Goal: Information Seeking & Learning: Learn about a topic

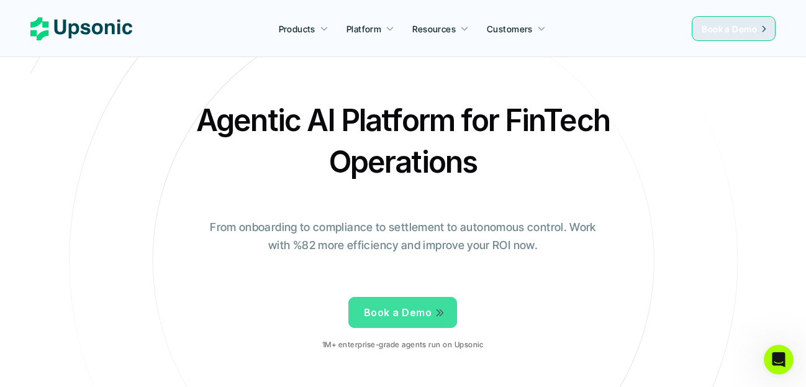
click at [715, 215] on div "Agentic AI Platform for FinTech Operations From onboarding to compliance to set…" at bounding box center [403, 229] width 726 height 261
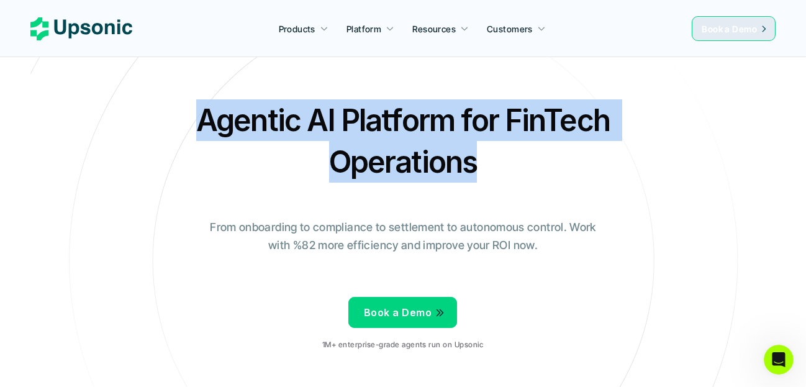
drag, startPoint x: 204, startPoint y: 114, endPoint x: 531, endPoint y: 155, distance: 329.7
click at [531, 155] on h2 "Agentic AI Platform for FinTech Operations" at bounding box center [403, 140] width 434 height 83
click at [512, 184] on div "Agentic AI Platform for FinTech Operations From onboarding to compliance to set…" at bounding box center [403, 229] width 726 height 261
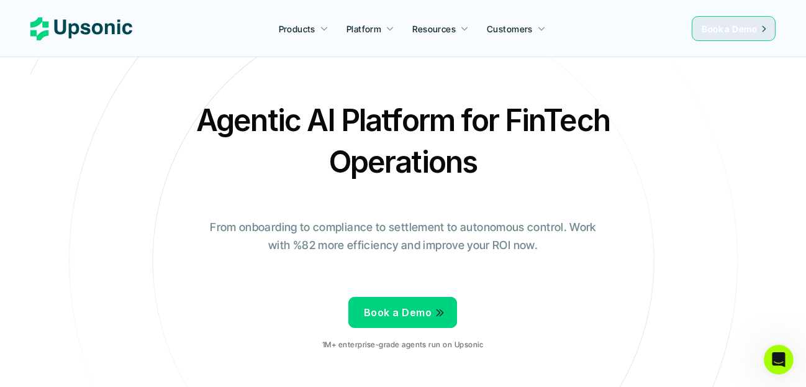
click at [334, 196] on div "Agentic AI Platform for FinTech Operations From onboarding to compliance to set…" at bounding box center [403, 229] width 726 height 261
click at [227, 121] on h2 "Agentic AI Platform for FinTech Operations" at bounding box center [403, 140] width 434 height 83
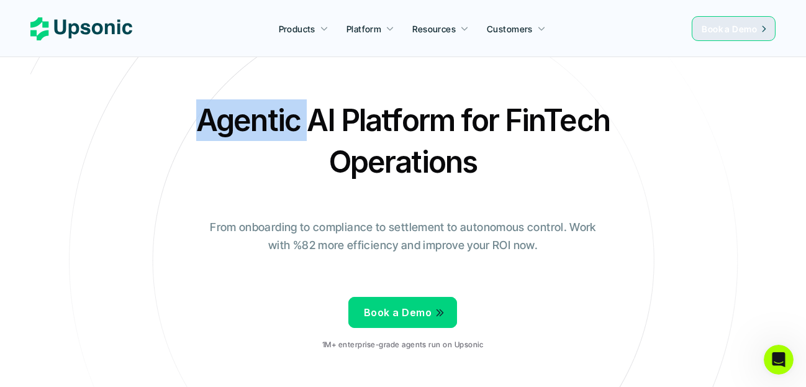
click at [227, 121] on h2 "Agentic AI Platform for FinTech Operations" at bounding box center [403, 140] width 434 height 83
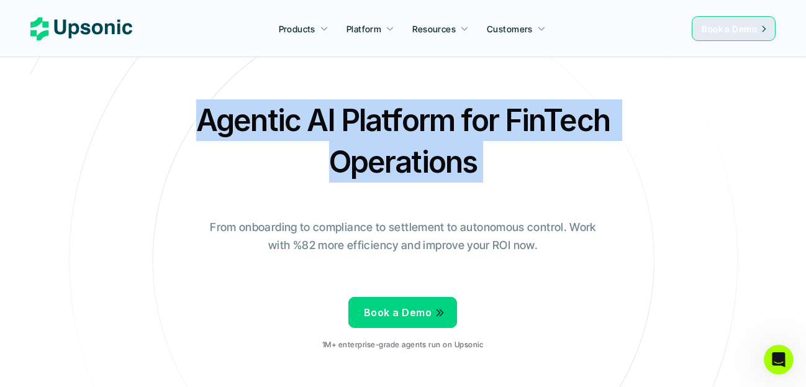
click at [227, 121] on h2 "Agentic AI Platform for FinTech Operations" at bounding box center [403, 140] width 434 height 83
copy h2 "Agentic AI Platform for FinTech Operations"
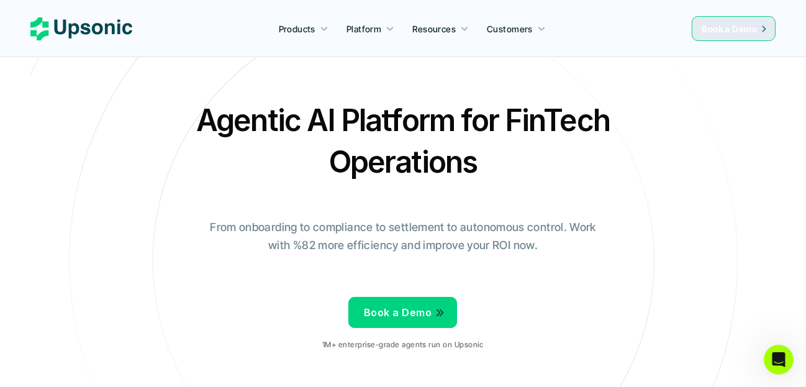
click at [372, 223] on p "From onboarding to compliance to settlement to autonomous control. Work with %8…" at bounding box center [402, 236] width 403 height 36
click at [433, 230] on p "From onboarding to compliance to settlement to autonomous control. Work with %8…" at bounding box center [402, 236] width 403 height 36
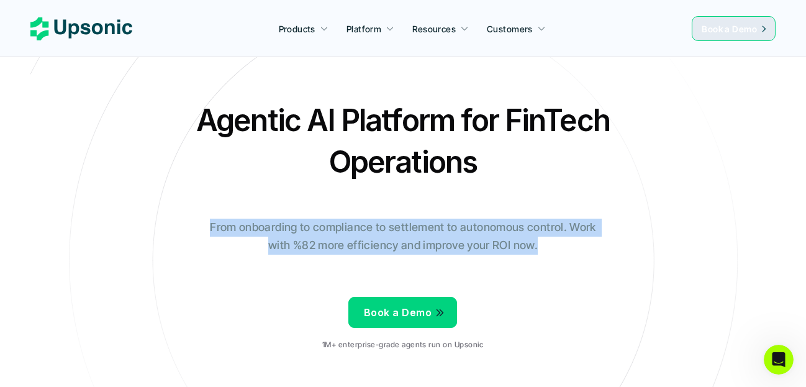
click at [433, 230] on p "From onboarding to compliance to settlement to autonomous control. Work with %8…" at bounding box center [402, 236] width 403 height 36
copy p "From onboarding to compliance to settlement to autonomous control. Work with %8…"
click at [261, 240] on p "From onboarding to compliance to settlement to autonomous control. Work with %8…" at bounding box center [402, 236] width 403 height 36
click at [318, 185] on div "Agentic AI Platform for FinTech Operations From onboarding to compliance to set…" at bounding box center [403, 229] width 726 height 261
drag, startPoint x: 505, startPoint y: 114, endPoint x: 465, endPoint y: 166, distance: 65.4
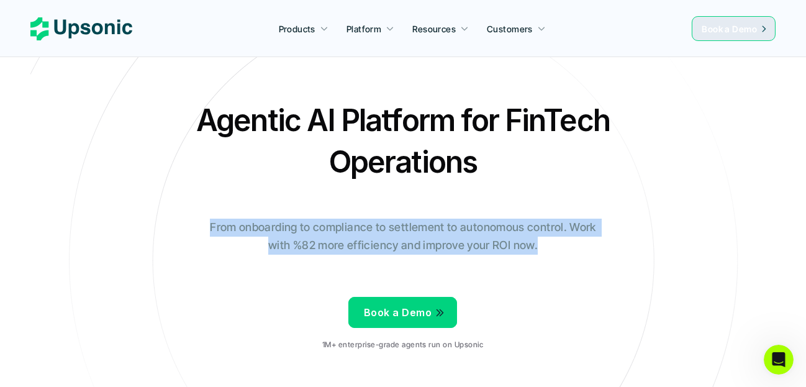
click at [465, 166] on h2 "Agentic AI Platform for FinTech Operations" at bounding box center [403, 140] width 434 height 83
copy h2 "FinTech Operation"
click at [341, 169] on h2 "Agentic AI Platform for FinTech Operations" at bounding box center [403, 140] width 434 height 83
drag, startPoint x: 297, startPoint y: 122, endPoint x: 426, endPoint y: 115, distance: 129.3
click at [426, 115] on h2 "Agentic AI Platform for FinTech Operations" at bounding box center [403, 140] width 434 height 83
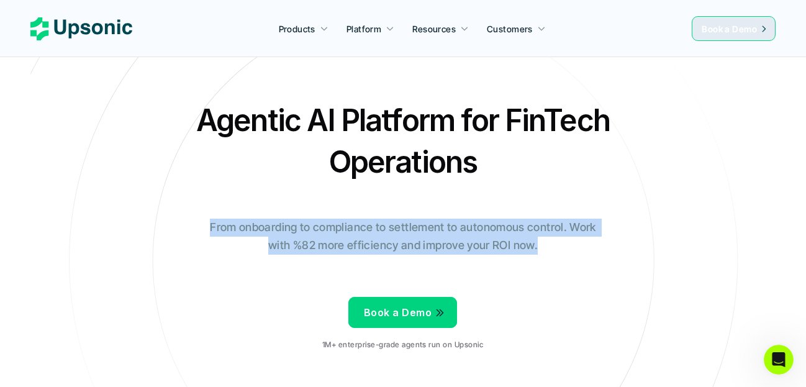
click at [242, 112] on h2 "Agentic AI Platform for FinTech Operations" at bounding box center [403, 140] width 434 height 83
drag, startPoint x: 202, startPoint y: 114, endPoint x: 446, endPoint y: 113, distance: 244.6
click at [446, 113] on h2 "Agentic AI Platform for FinTech Operations" at bounding box center [403, 140] width 434 height 83
copy h2 "Agentic AI Platform"
